Goal: Navigation & Orientation: Find specific page/section

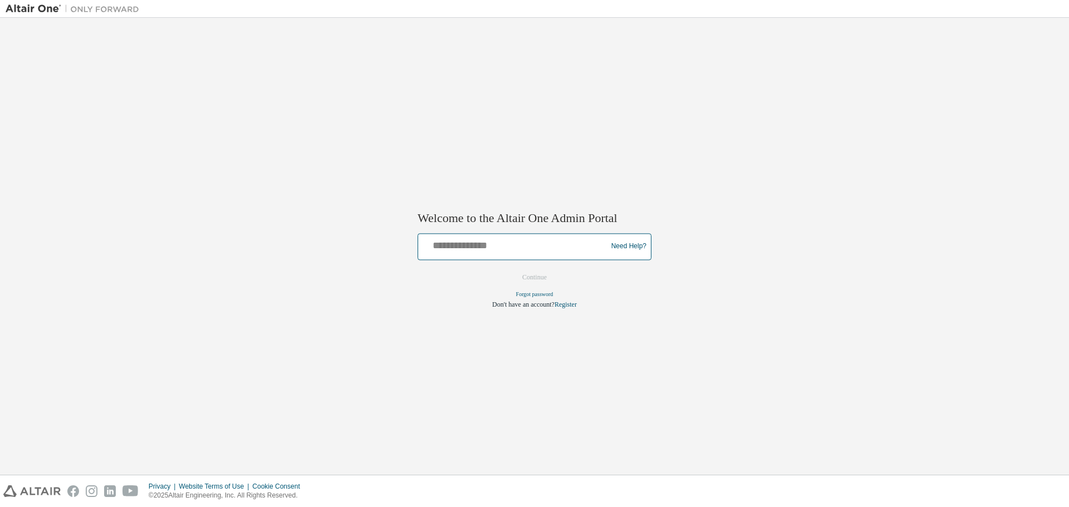
click at [509, 249] on input "text" at bounding box center [514, 244] width 183 height 16
click at [529, 242] on input "text" at bounding box center [514, 244] width 183 height 16
drag, startPoint x: 490, startPoint y: 249, endPoint x: 374, endPoint y: 250, distance: 116.4
click at [375, 250] on div "**********" at bounding box center [535, 246] width 1058 height 446
type input "**********"
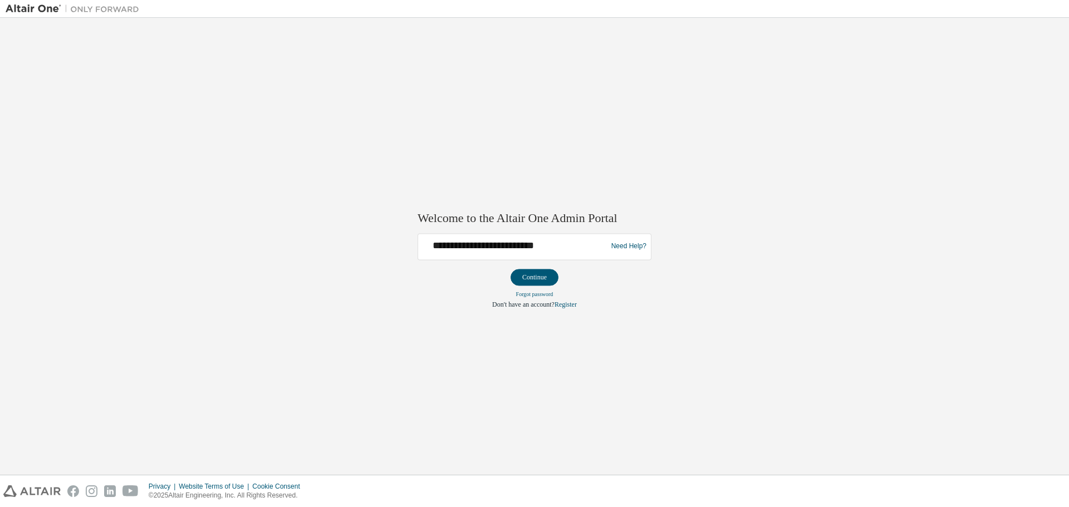
drag, startPoint x: 571, startPoint y: 373, endPoint x: 569, endPoint y: 339, distance: 33.5
click at [569, 372] on div "**********" at bounding box center [535, 246] width 1058 height 446
click at [545, 276] on button "Continue" at bounding box center [535, 277] width 48 height 17
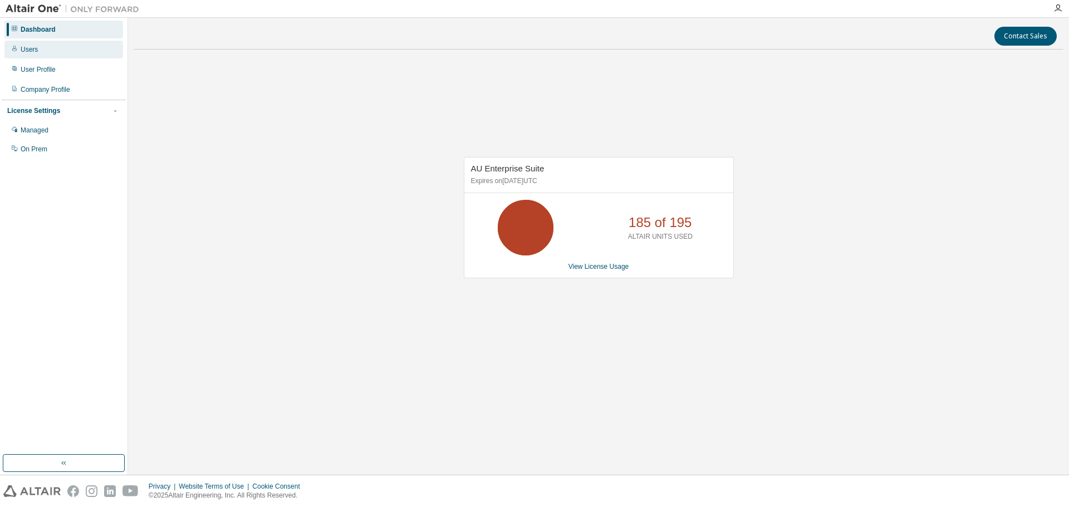
click at [53, 49] on div "Users" at bounding box center [63, 50] width 119 height 18
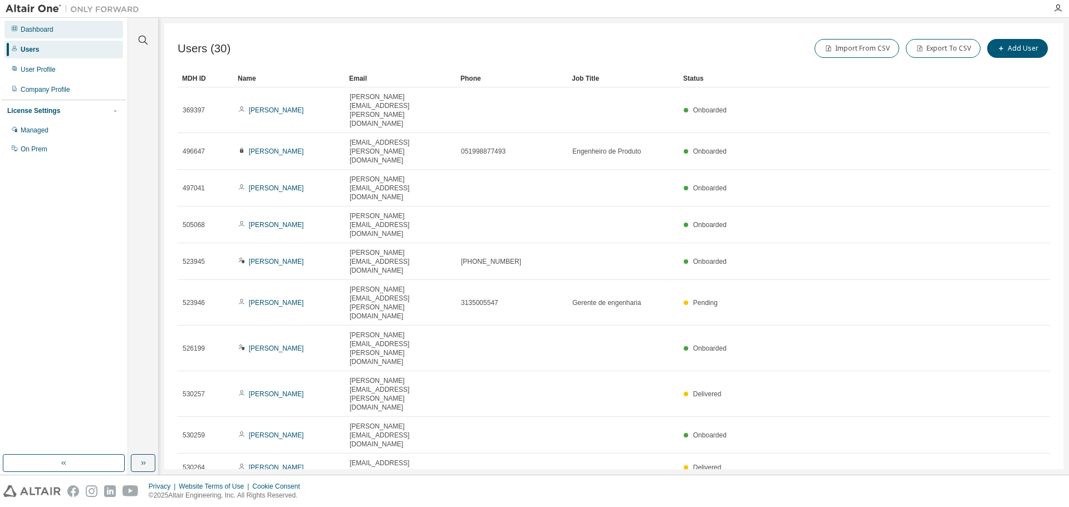
click at [53, 25] on div "Dashboard" at bounding box center [37, 29] width 33 height 9
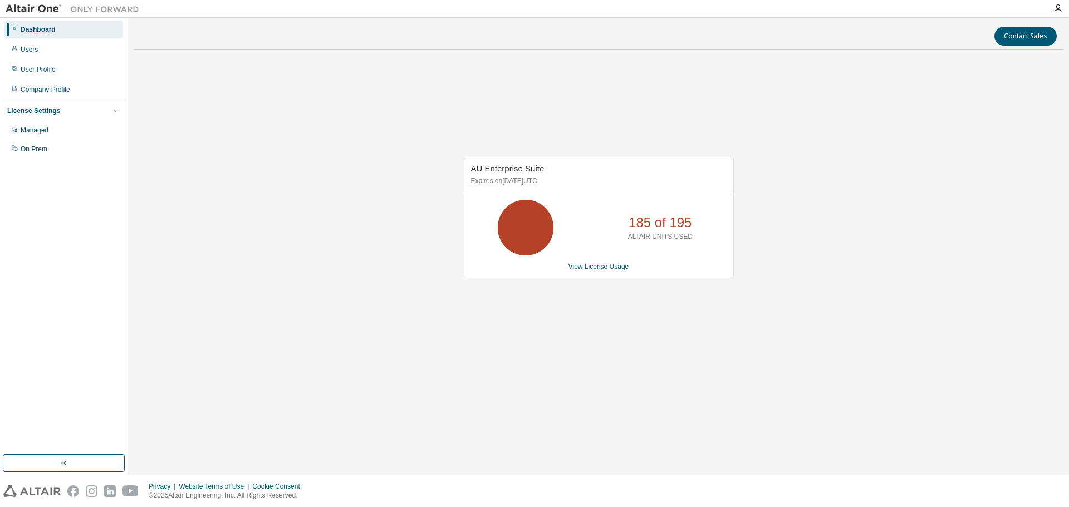
click at [50, 31] on div "Dashboard" at bounding box center [38, 29] width 35 height 9
click at [43, 126] on div "Managed" at bounding box center [35, 130] width 28 height 9
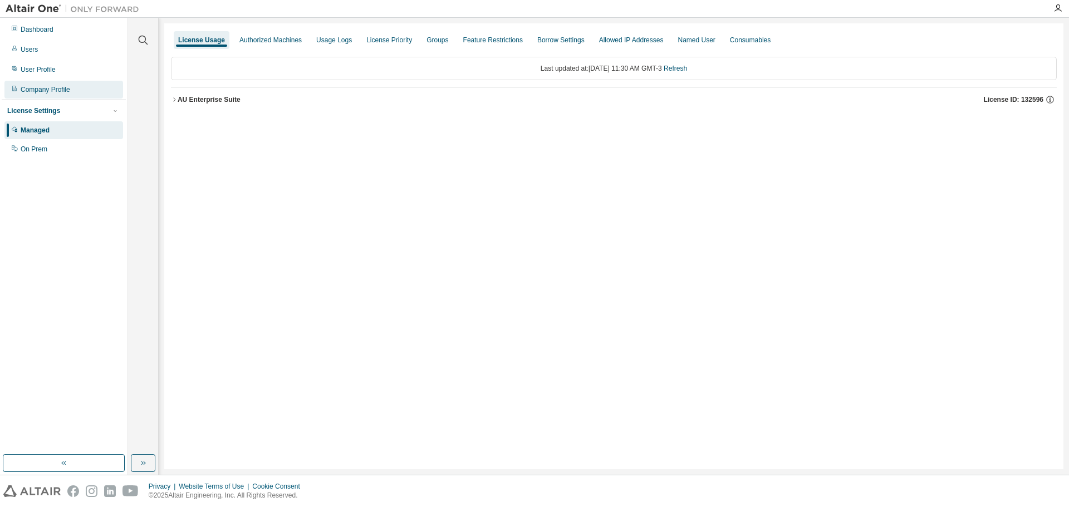
click at [47, 87] on div "Company Profile" at bounding box center [46, 89] width 50 height 9
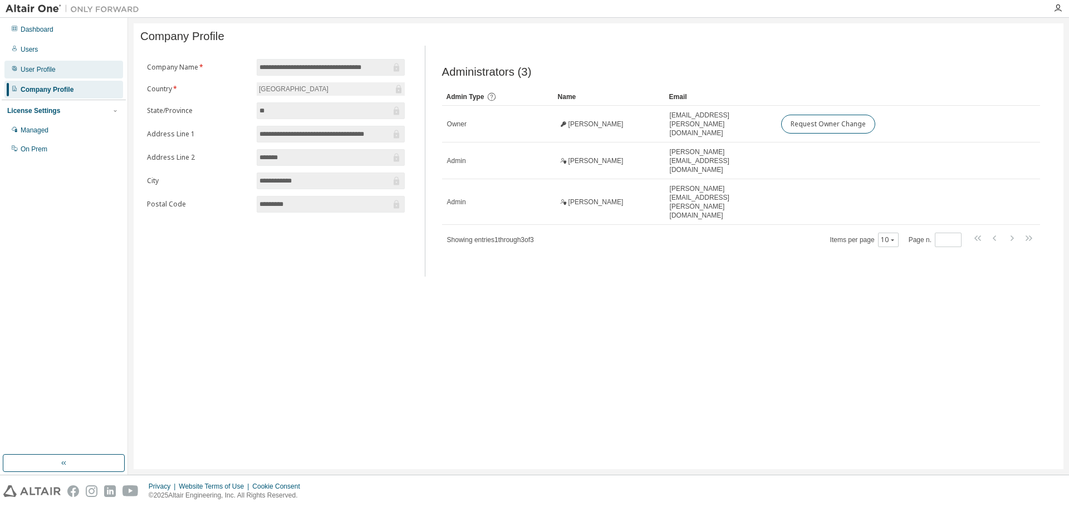
click at [45, 71] on div "User Profile" at bounding box center [38, 69] width 35 height 9
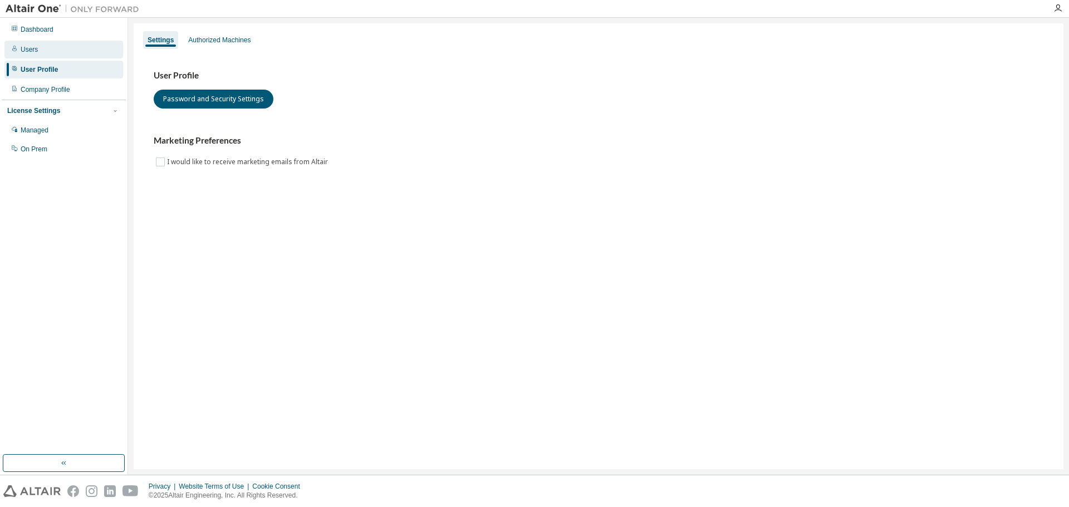
click at [35, 53] on div "Users" at bounding box center [29, 49] width 17 height 9
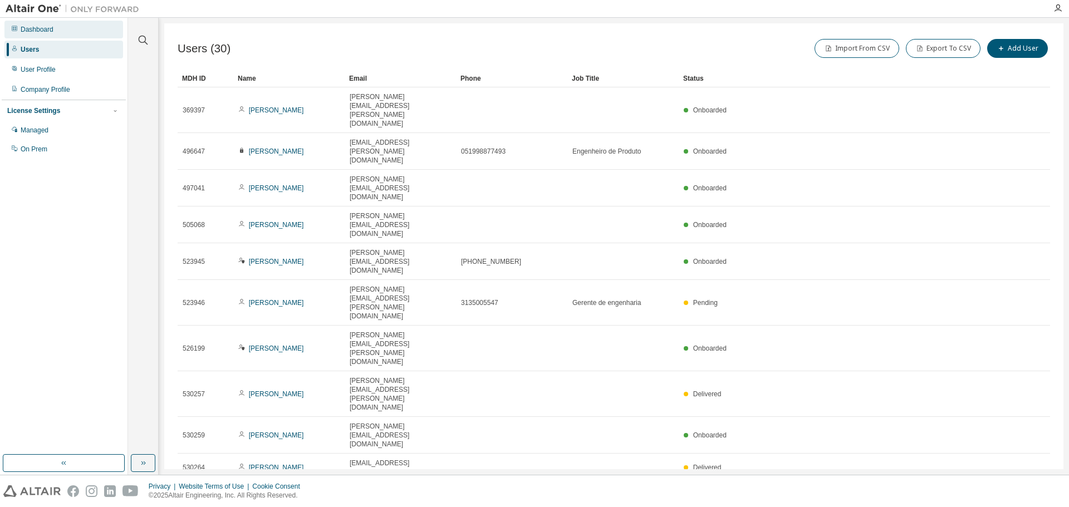
click at [40, 36] on div "Dashboard" at bounding box center [63, 30] width 119 height 18
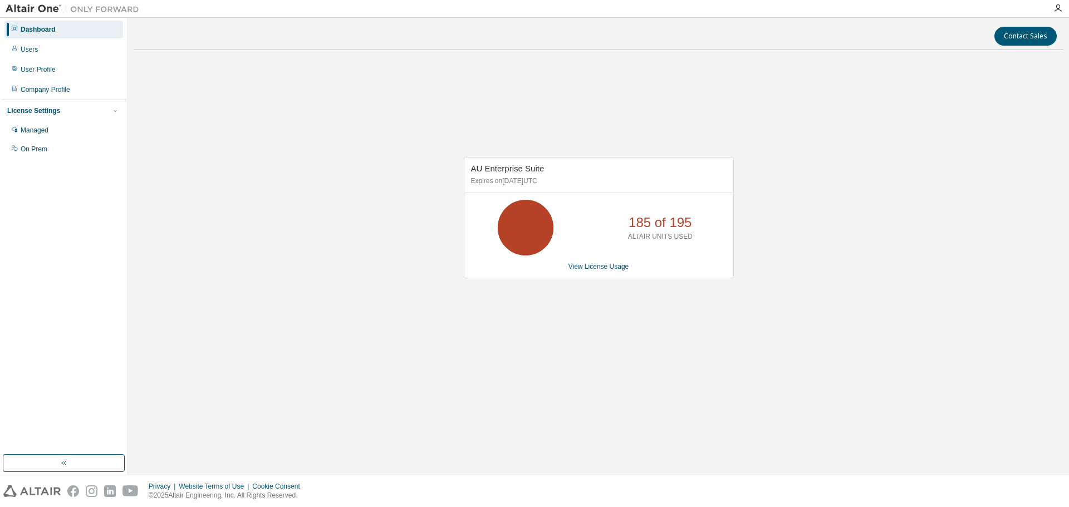
click at [47, 11] on img at bounding box center [75, 8] width 139 height 11
click at [66, 6] on img at bounding box center [75, 8] width 139 height 11
click at [67, 463] on icon "button" at bounding box center [64, 463] width 9 height 9
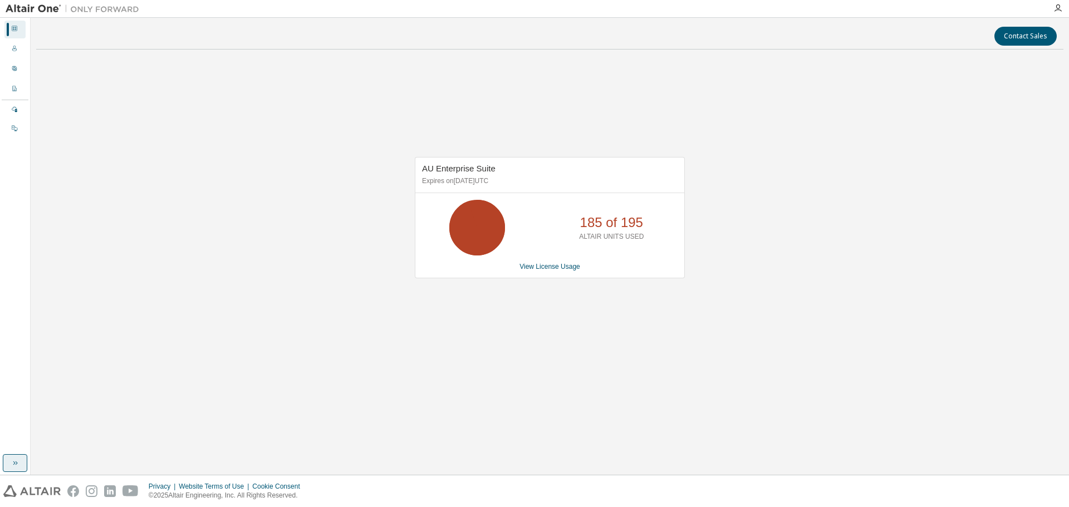
click at [19, 463] on icon "button" at bounding box center [15, 463] width 9 height 9
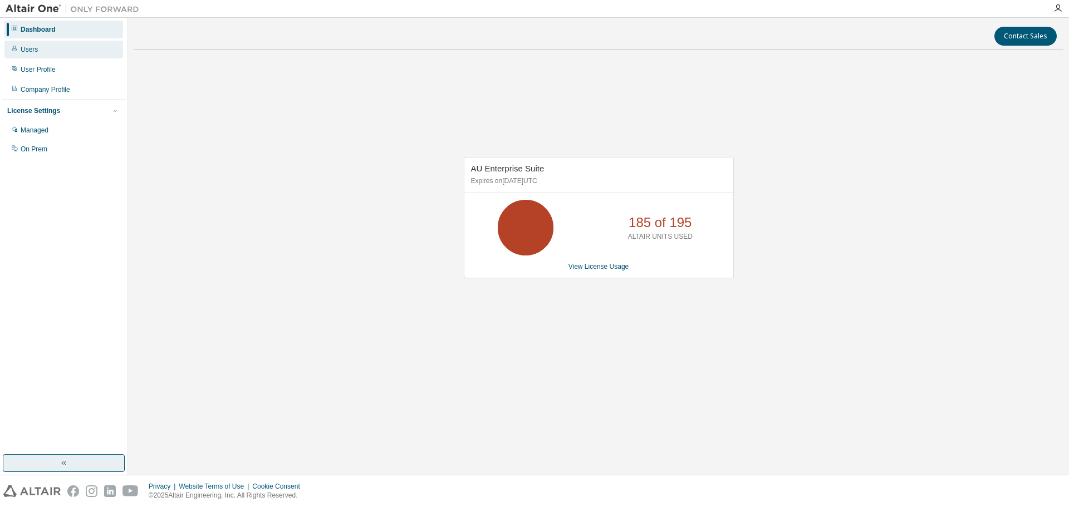
click at [36, 50] on div "Users" at bounding box center [29, 49] width 17 height 9
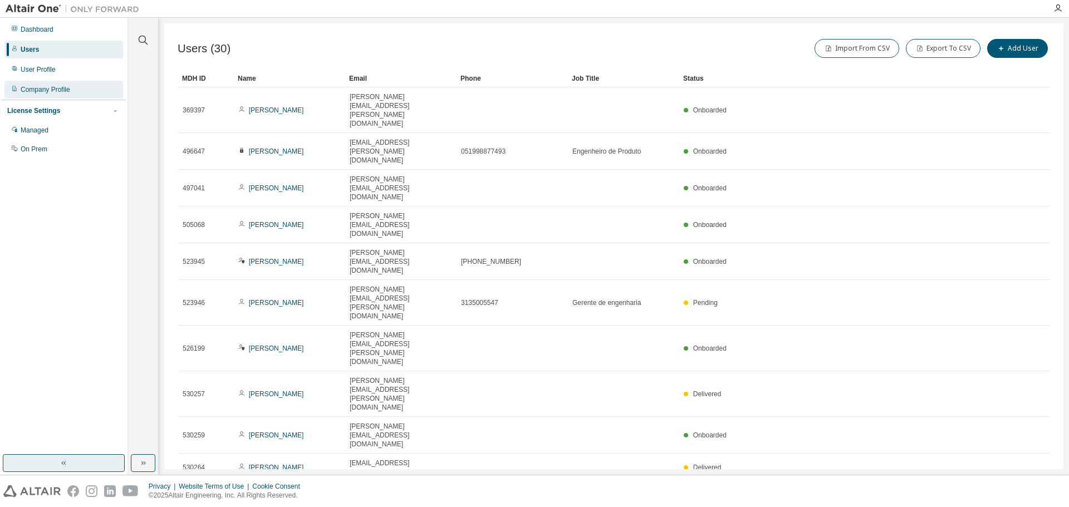
click at [48, 88] on div "Company Profile" at bounding box center [46, 89] width 50 height 9
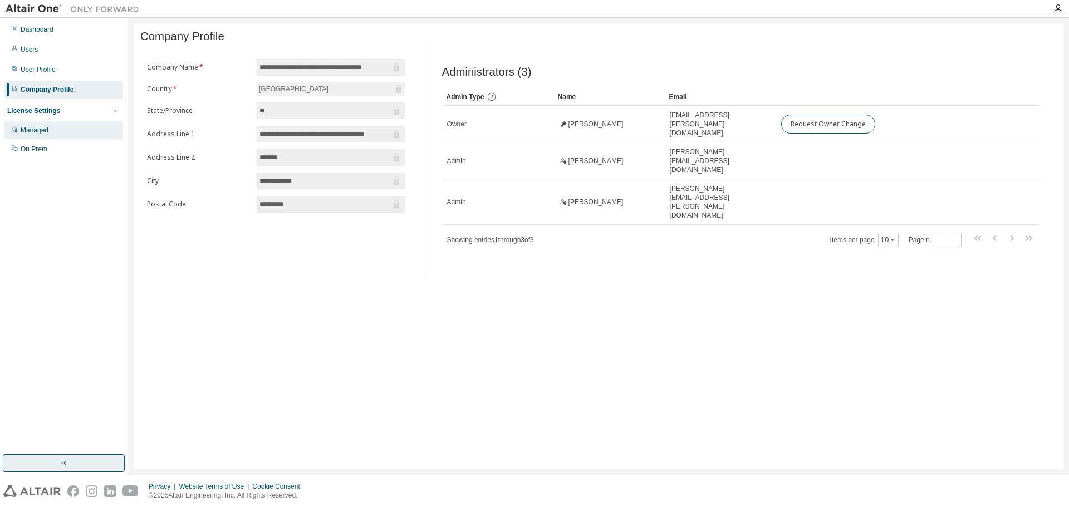
click at [45, 126] on div "Managed" at bounding box center [35, 130] width 28 height 9
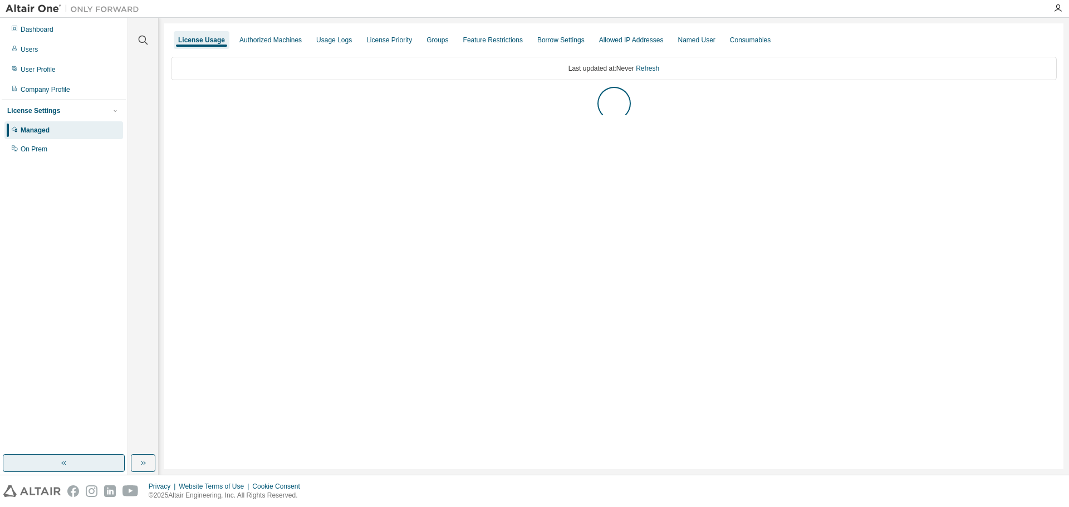
click at [69, 107] on div "License Settings" at bounding box center [63, 111] width 113 height 10
click at [57, 38] on div "Dashboard Users User Profile Company Profile License Settings Managed On Prem" at bounding box center [64, 70] width 124 height 102
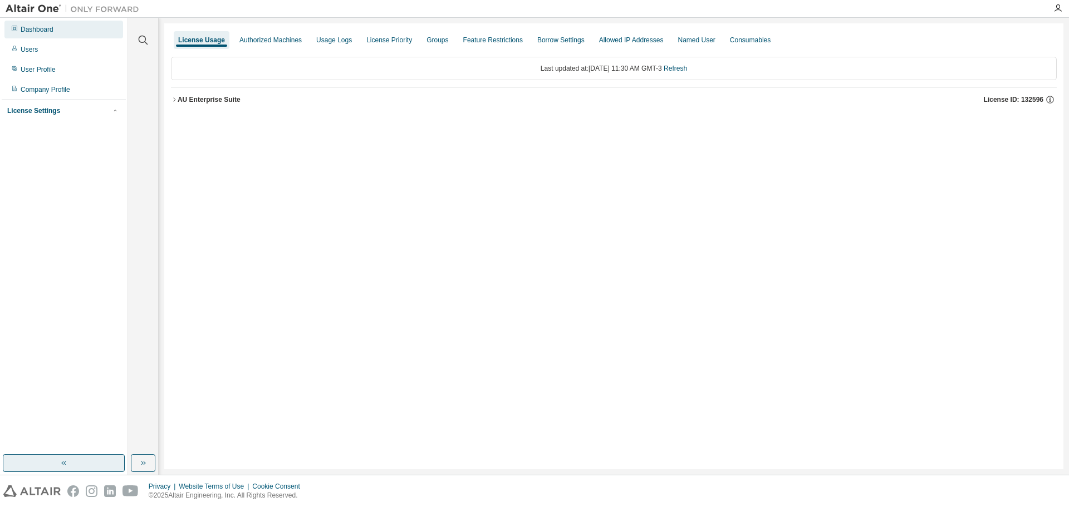
click at [57, 30] on div "Dashboard" at bounding box center [63, 30] width 119 height 18
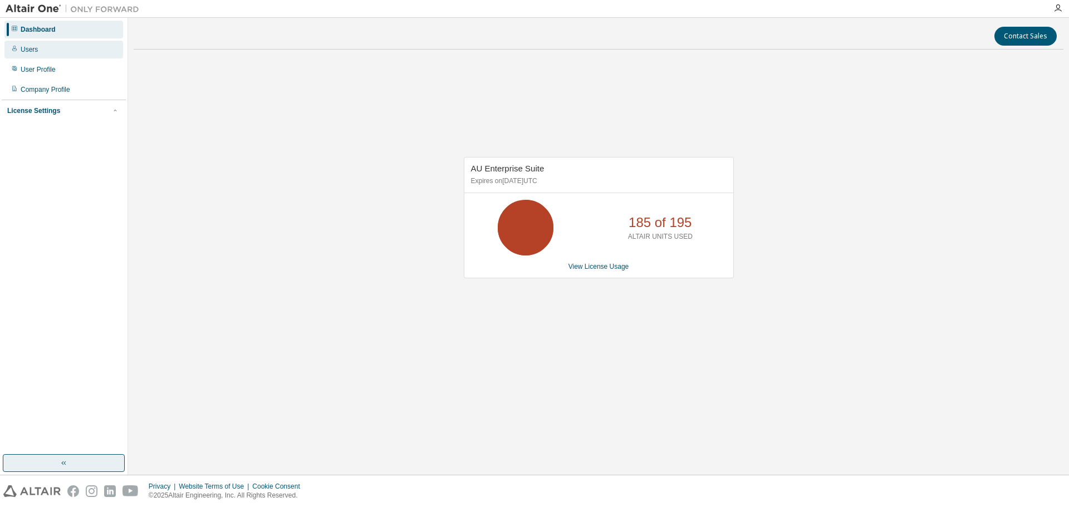
click at [52, 52] on div "Users" at bounding box center [63, 50] width 119 height 18
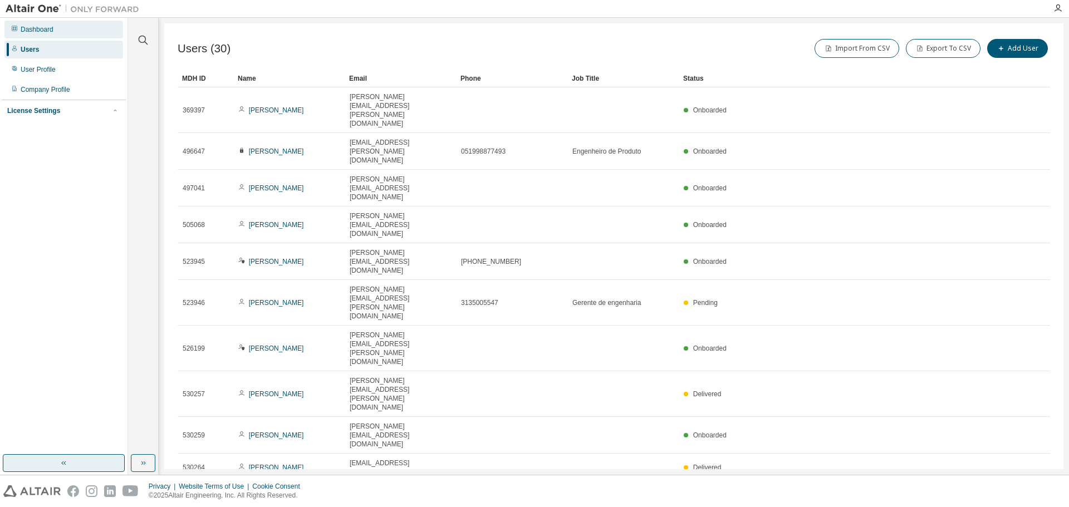
click at [60, 35] on div "Dashboard" at bounding box center [63, 30] width 119 height 18
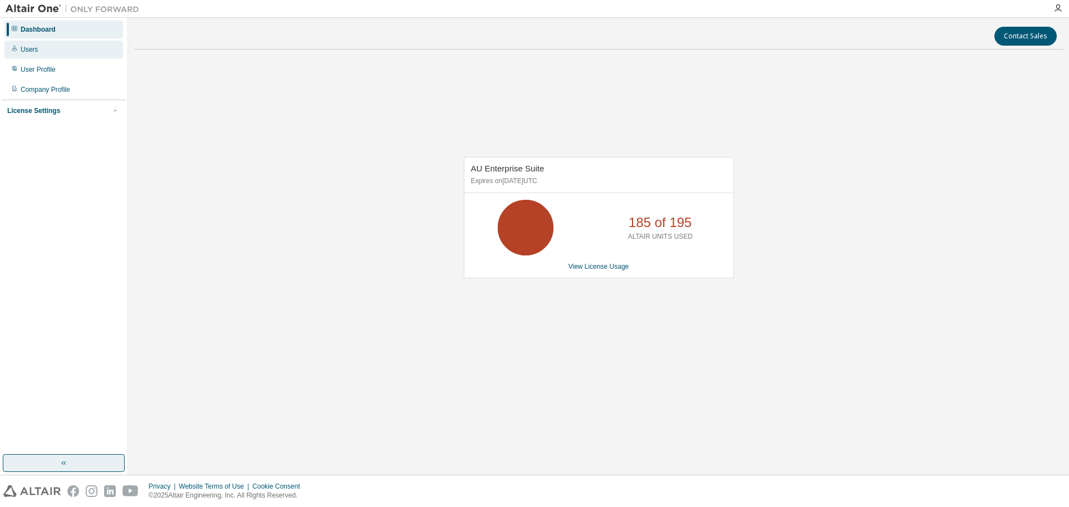
click at [60, 56] on div "Users" at bounding box center [63, 50] width 119 height 18
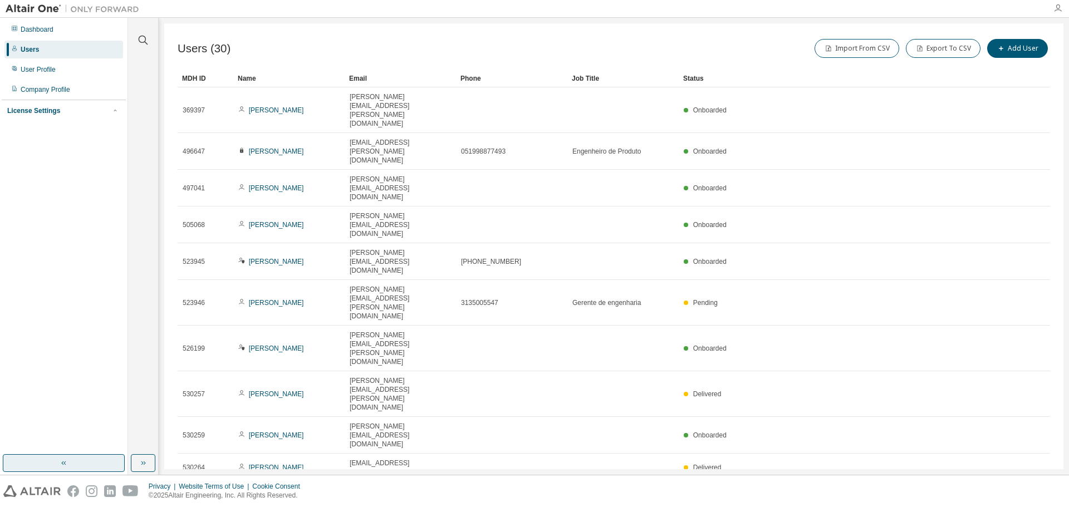
click at [1056, 11] on icon "button" at bounding box center [1058, 8] width 9 height 9
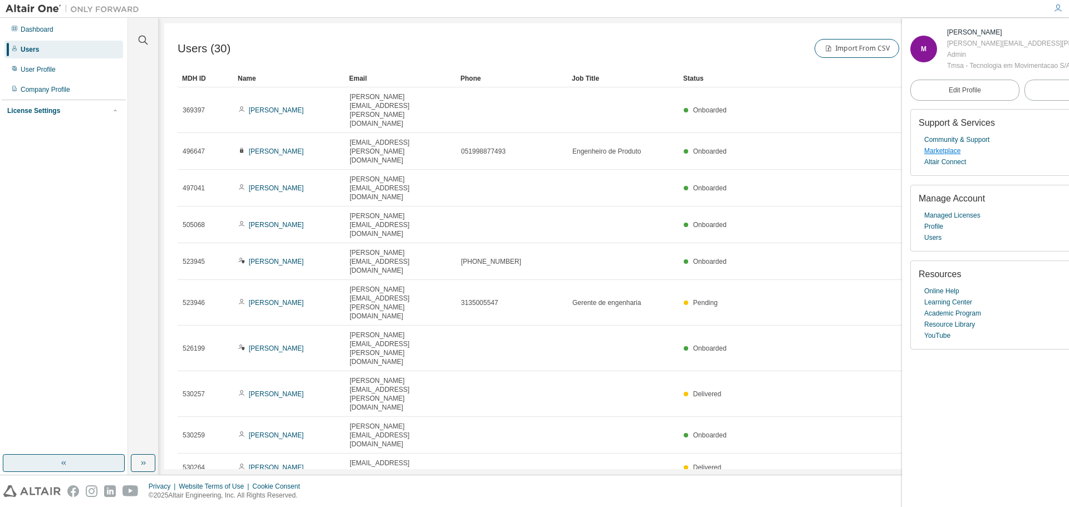
click at [942, 157] on link "Marketplace" at bounding box center [943, 150] width 36 height 11
